Goal: Task Accomplishment & Management: Use online tool/utility

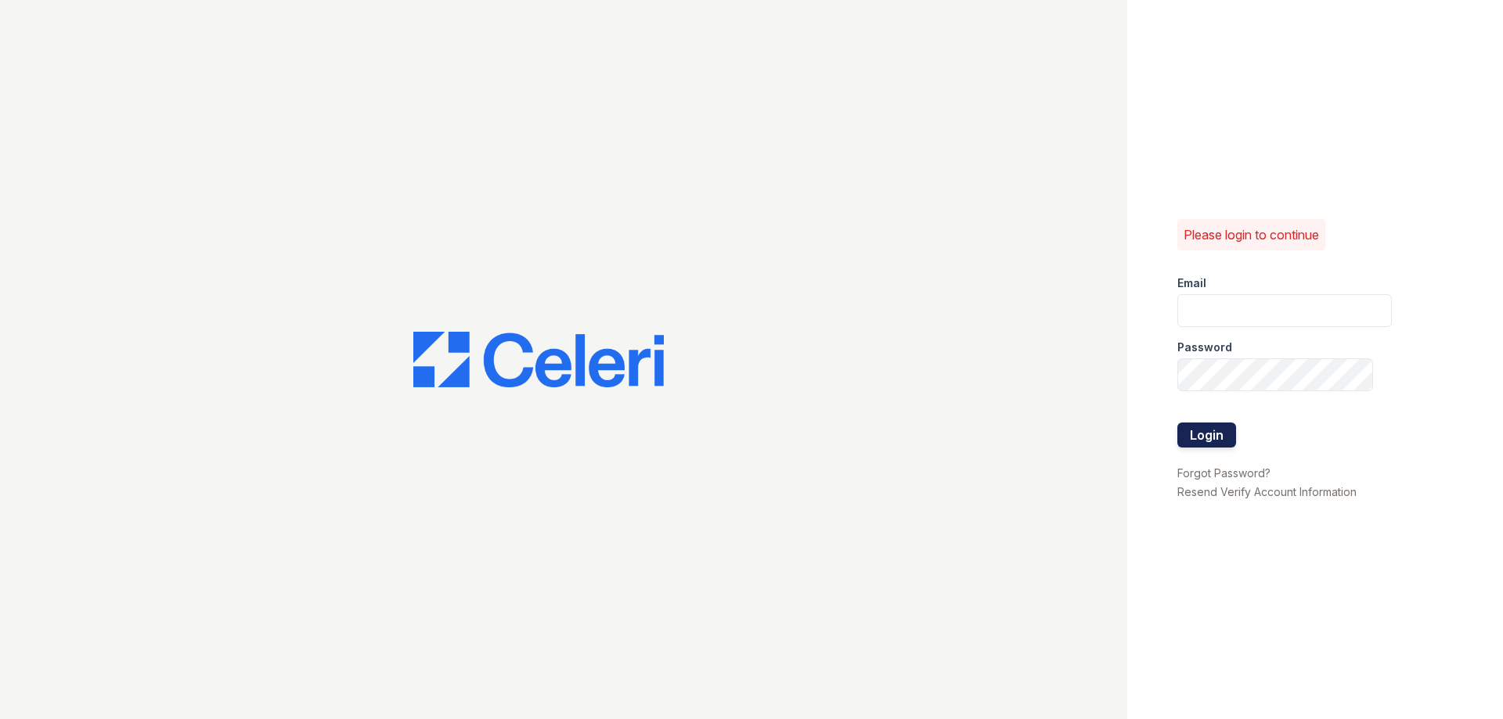
type input "[DOMAIN_NAME][EMAIL_ADDRESS][DOMAIN_NAME]"
click at [1210, 432] on button "Login" at bounding box center [1206, 435] width 59 height 25
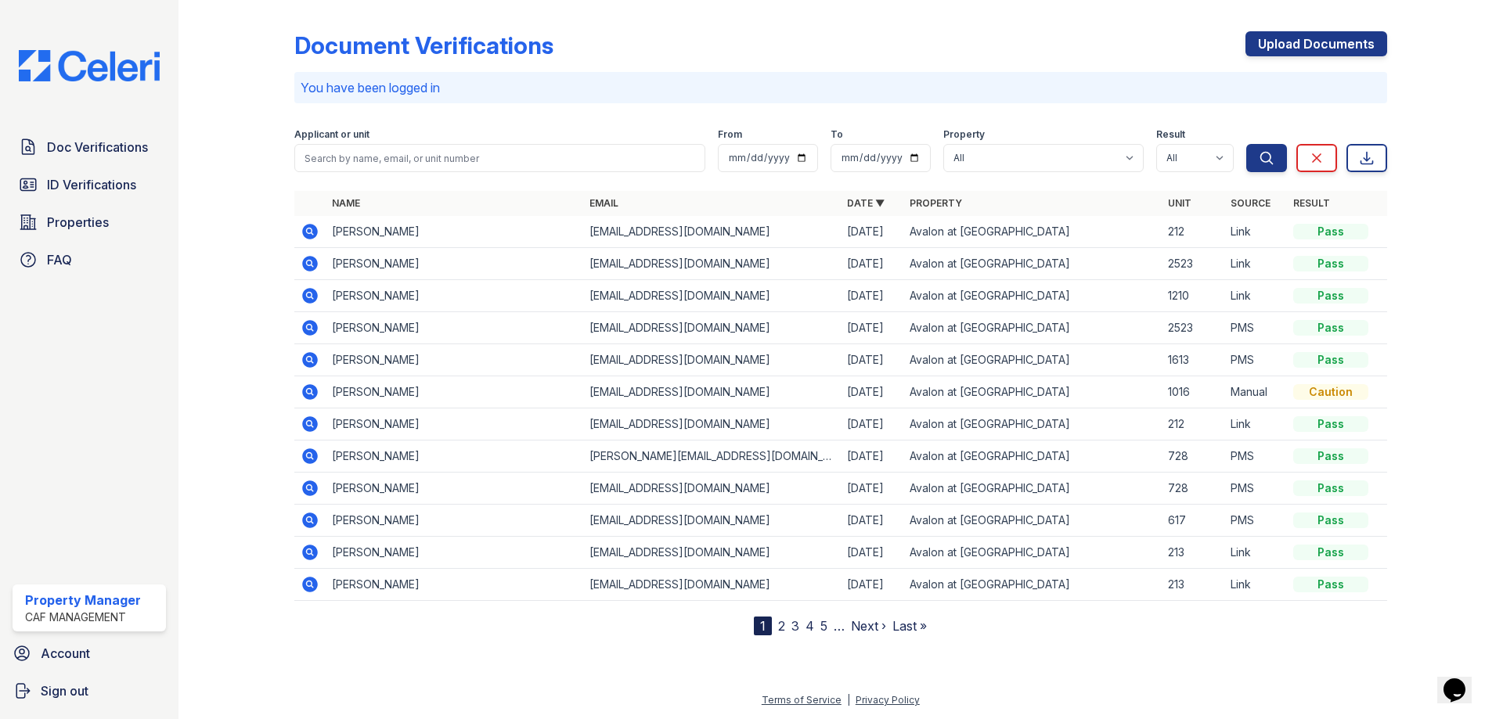
click at [315, 263] on icon at bounding box center [310, 264] width 16 height 16
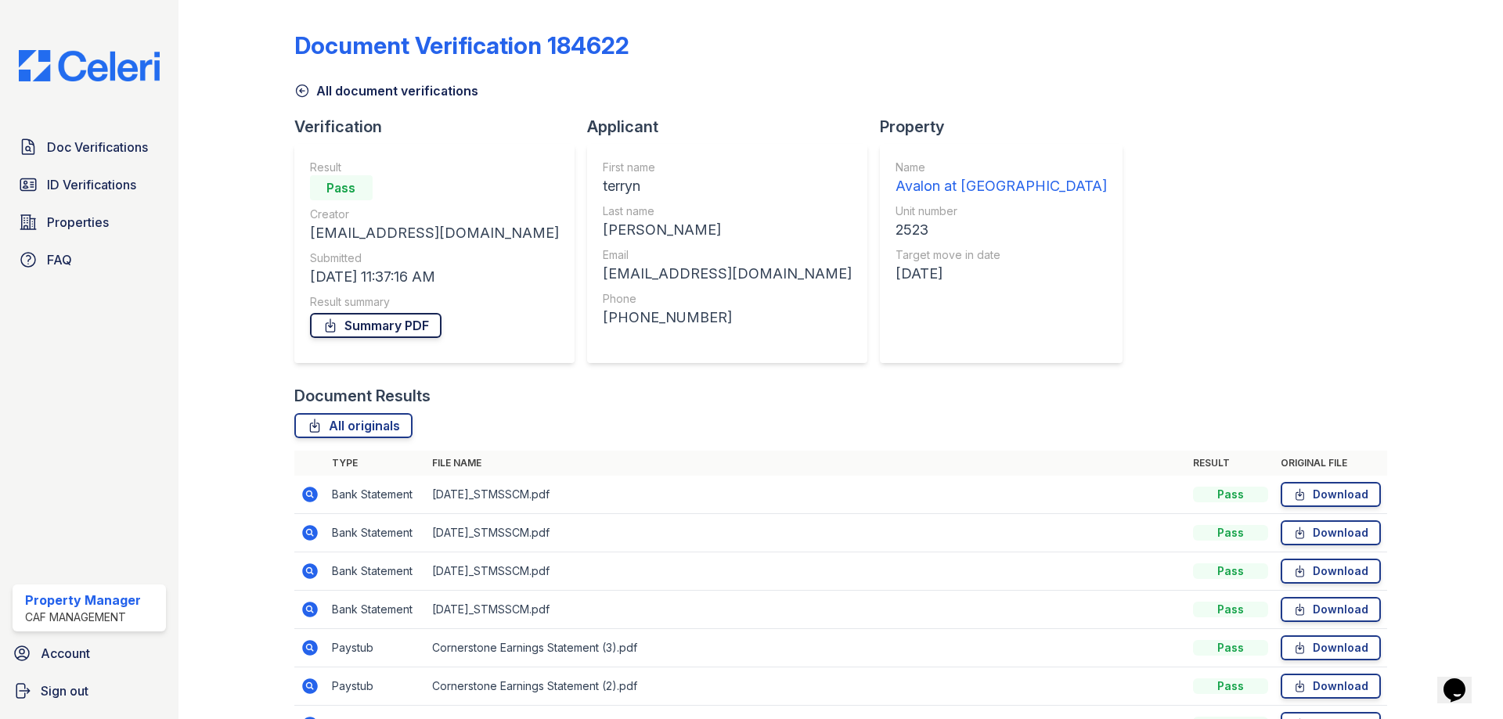
click at [383, 323] on link "Summary PDF" at bounding box center [375, 325] width 131 height 25
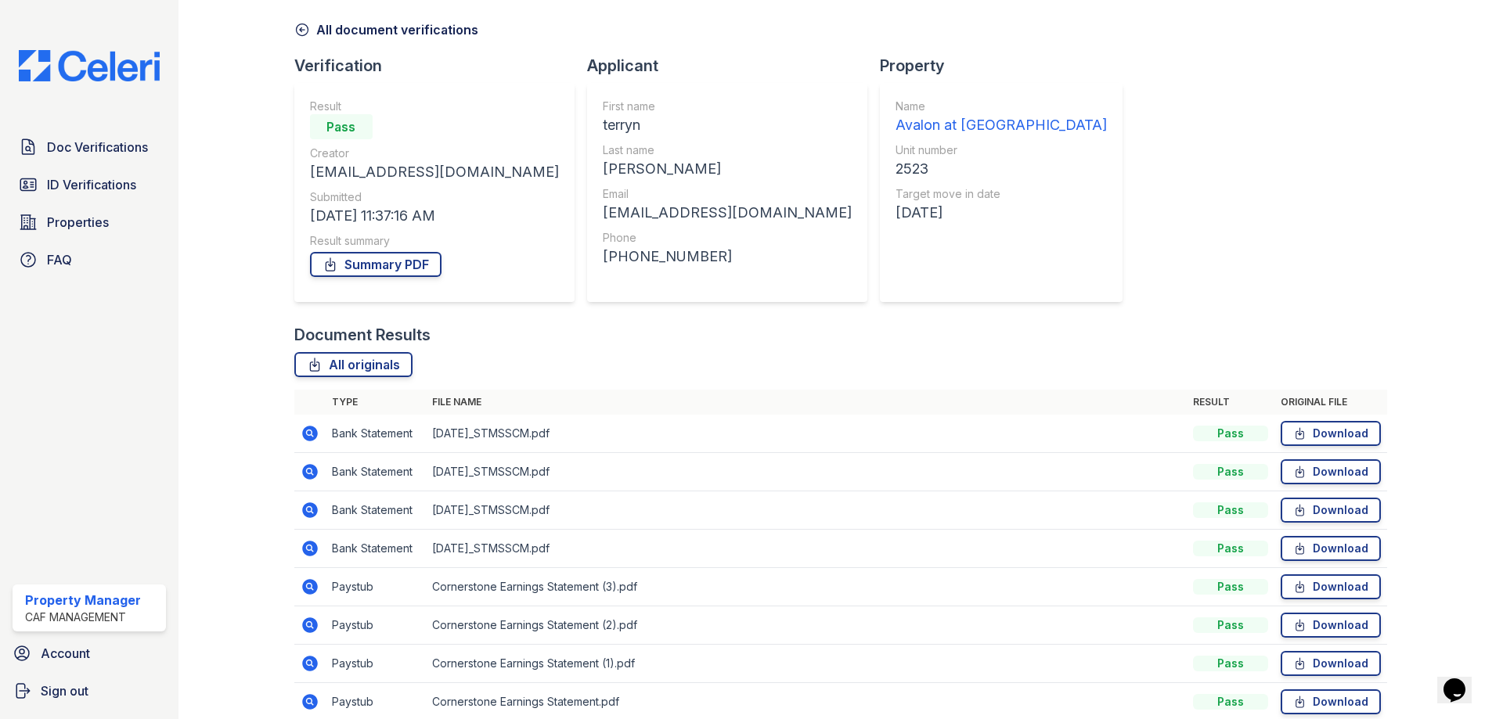
scroll to position [132, 0]
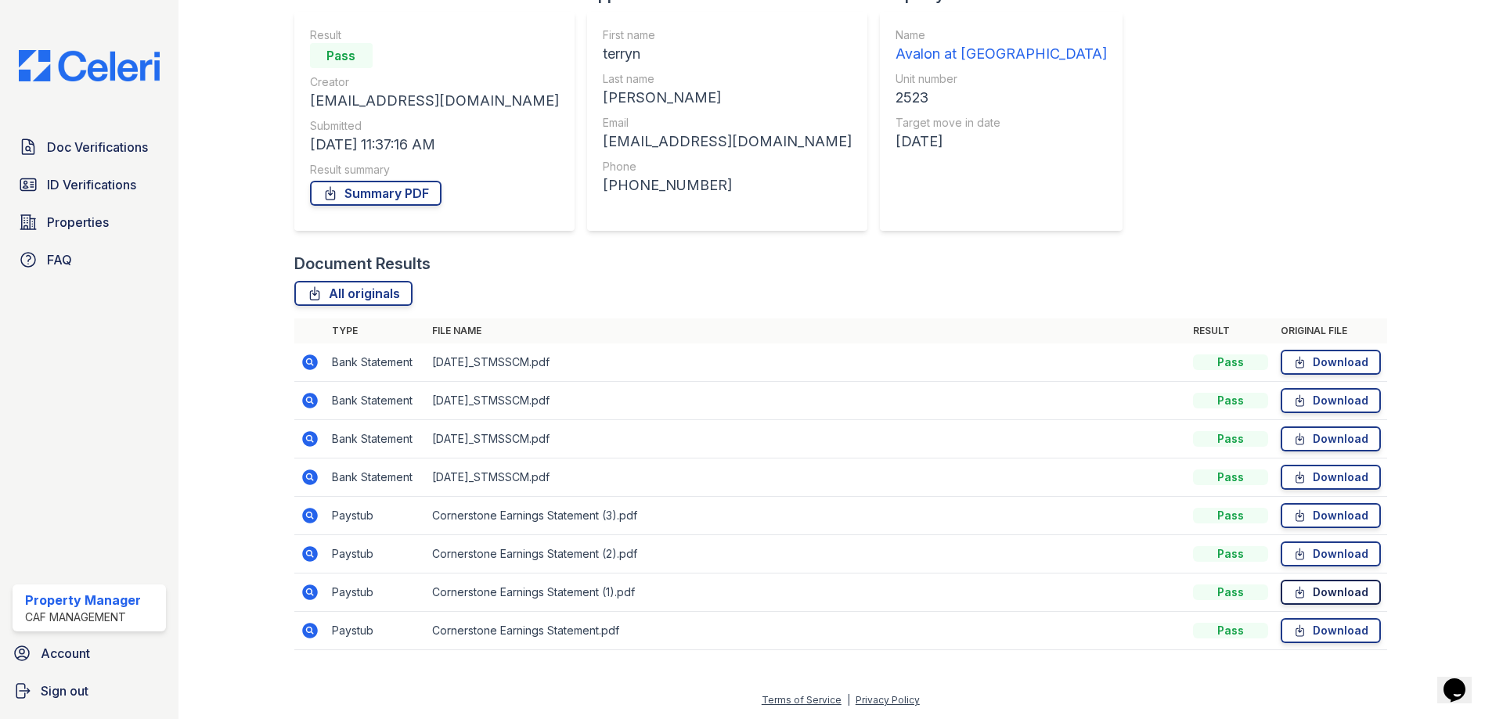
click at [1293, 590] on icon at bounding box center [1299, 593] width 13 height 16
click at [1293, 553] on icon at bounding box center [1299, 554] width 13 height 16
click at [1294, 512] on icon at bounding box center [1299, 516] width 13 height 16
click at [1293, 631] on icon at bounding box center [1299, 631] width 13 height 16
